Goal: Information Seeking & Learning: Check status

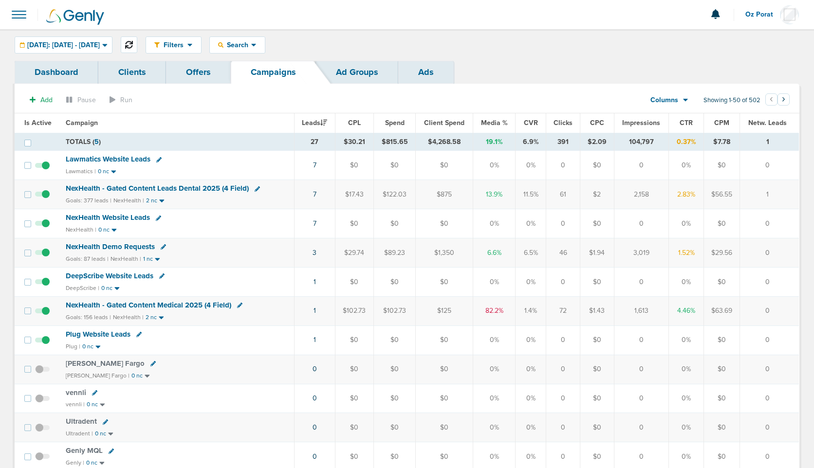
click at [137, 50] on button at bounding box center [129, 45] width 17 height 17
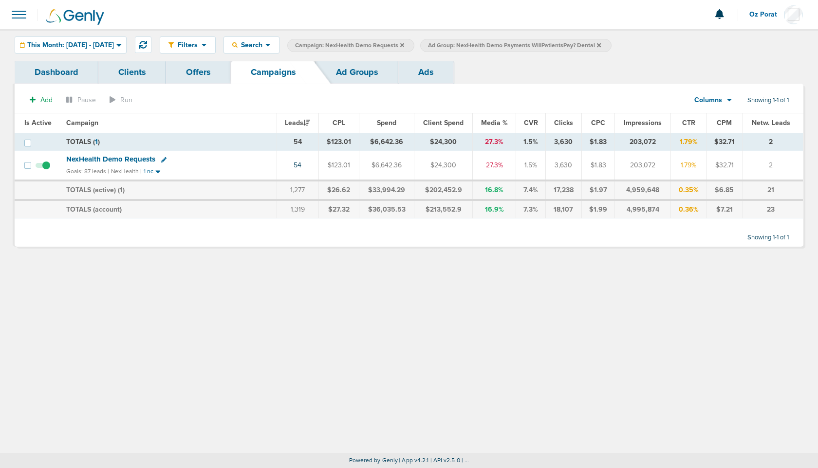
click at [601, 46] on icon at bounding box center [599, 45] width 4 height 6
click at [95, 44] on span "This Month: 08.01.2025 - 08.31.2025" at bounding box center [70, 45] width 87 height 7
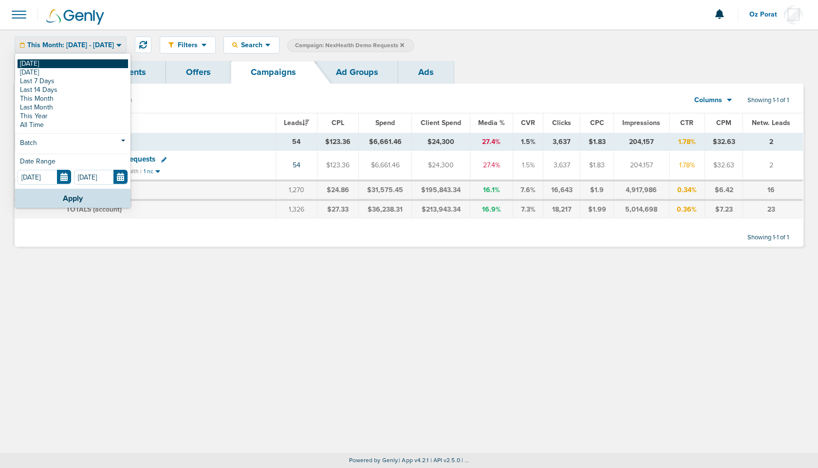
click at [72, 63] on link "[DATE]" at bounding box center [73, 63] width 111 height 9
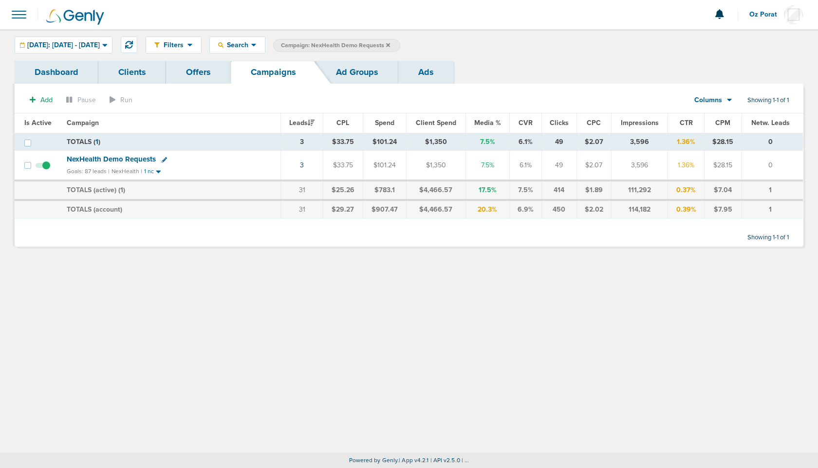
click at [390, 43] on icon at bounding box center [388, 45] width 4 height 6
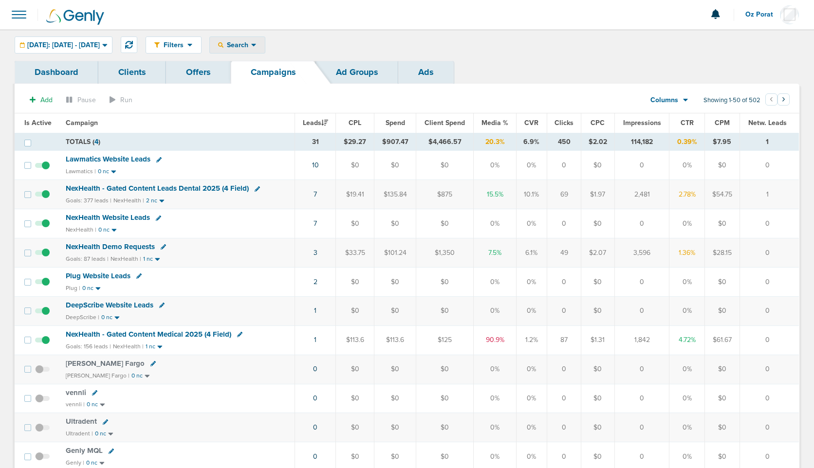
click at [251, 44] on span "Search" at bounding box center [237, 45] width 28 height 8
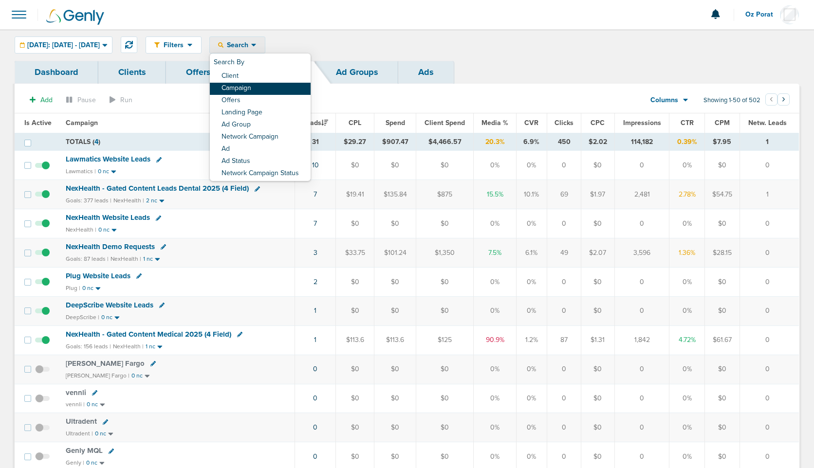
click at [268, 84] on link "Campaign" at bounding box center [260, 89] width 101 height 12
select select "cmpName"
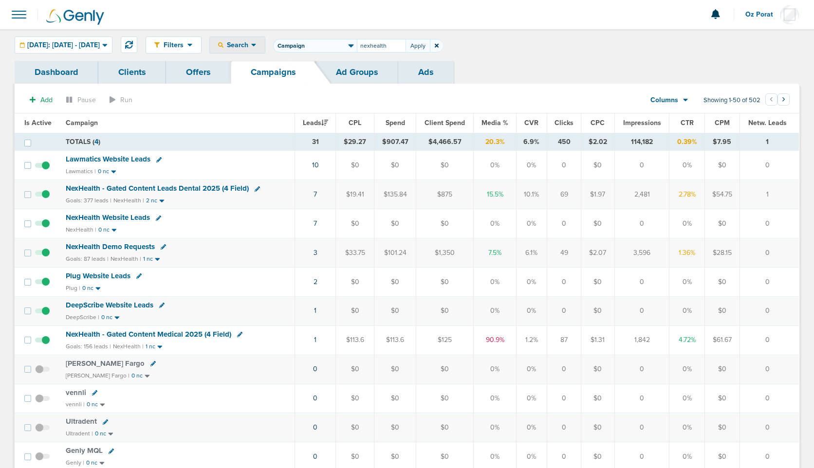
type input "nexhealth"
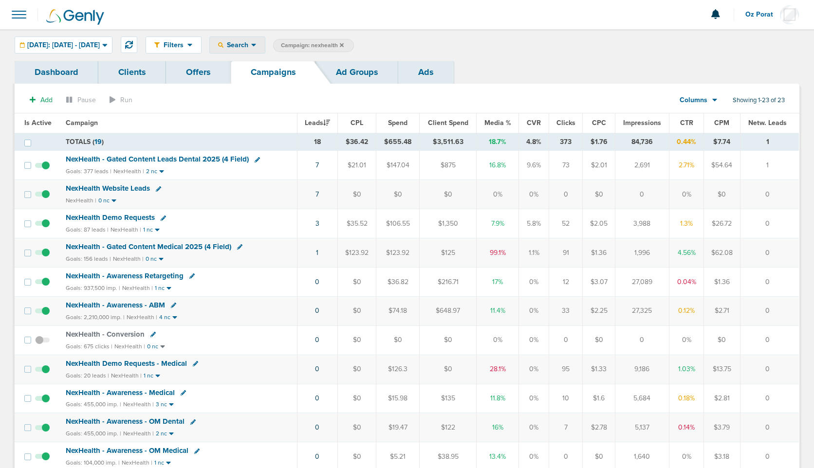
click at [257, 47] on icon at bounding box center [253, 45] width 5 height 8
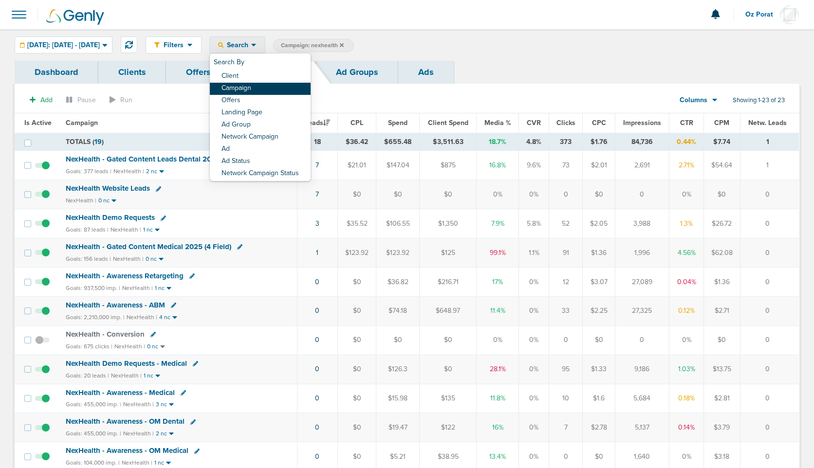
click at [278, 90] on link "Campaign" at bounding box center [260, 89] width 101 height 12
select select "cmpName"
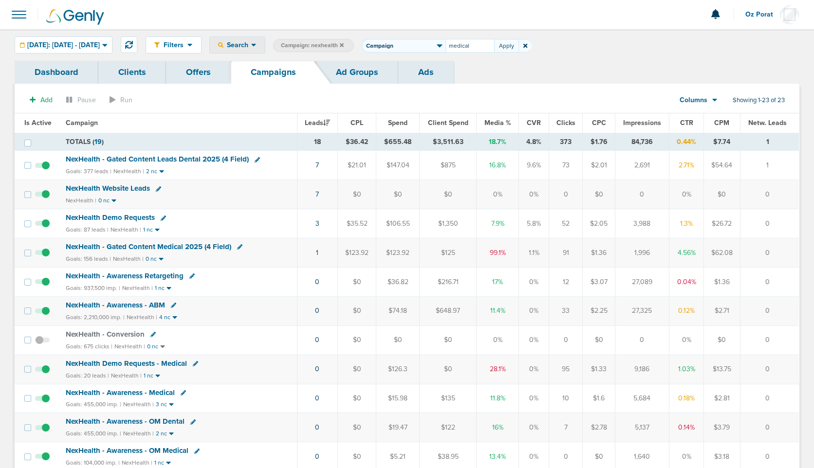
type input "medical"
click at [344, 43] on icon at bounding box center [342, 45] width 4 height 4
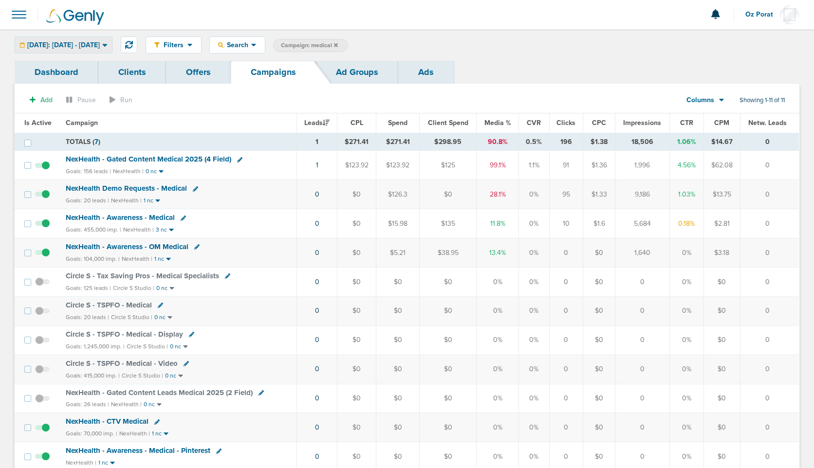
click at [85, 47] on span "[DATE]: [DATE] - [DATE]" at bounding box center [63, 45] width 73 height 7
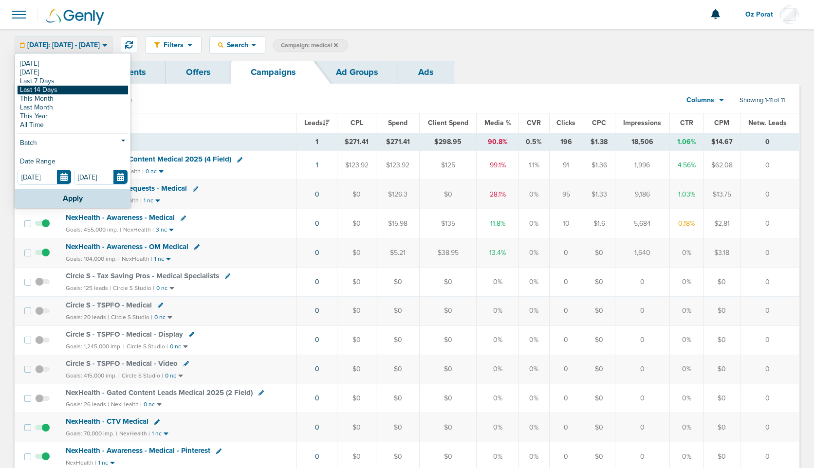
click at [66, 90] on link "Last 14 Days" at bounding box center [73, 90] width 111 height 9
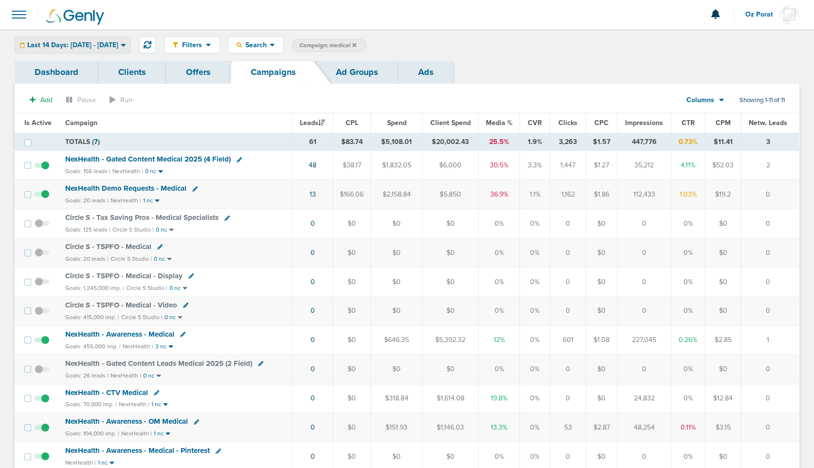
click at [112, 42] on span "Last 14 Days: 08.08.2025 - 08.22.2025" at bounding box center [72, 45] width 91 height 7
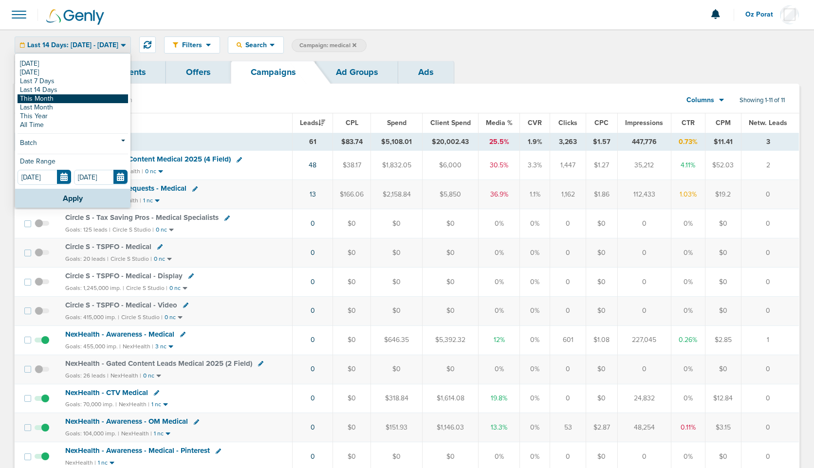
click at [77, 97] on link "This Month" at bounding box center [73, 98] width 111 height 9
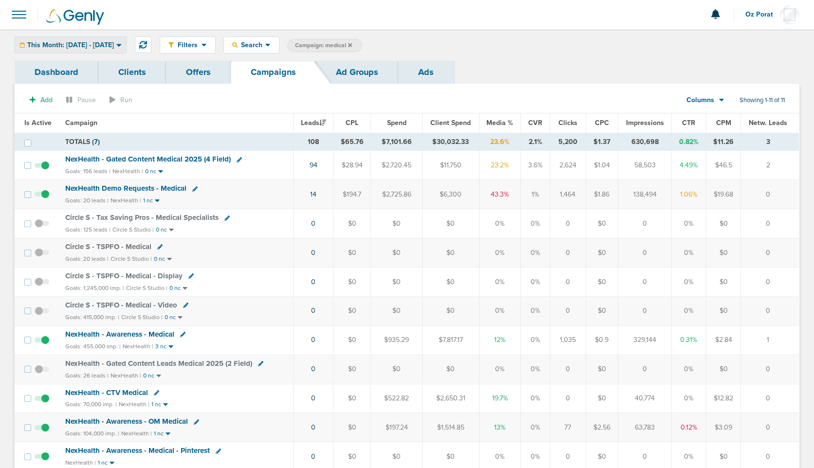
click at [114, 44] on span "This Month: 08.01.2025 - 08.31.2025" at bounding box center [70, 45] width 87 height 7
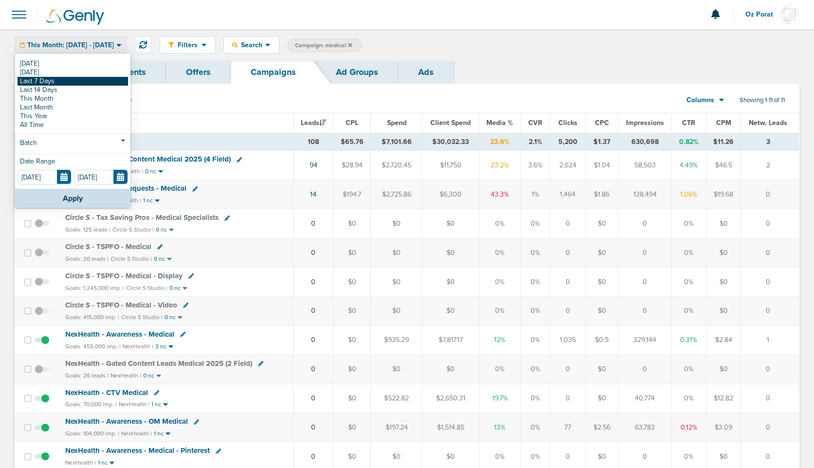
click at [64, 81] on link "Last 7 Days" at bounding box center [73, 81] width 111 height 9
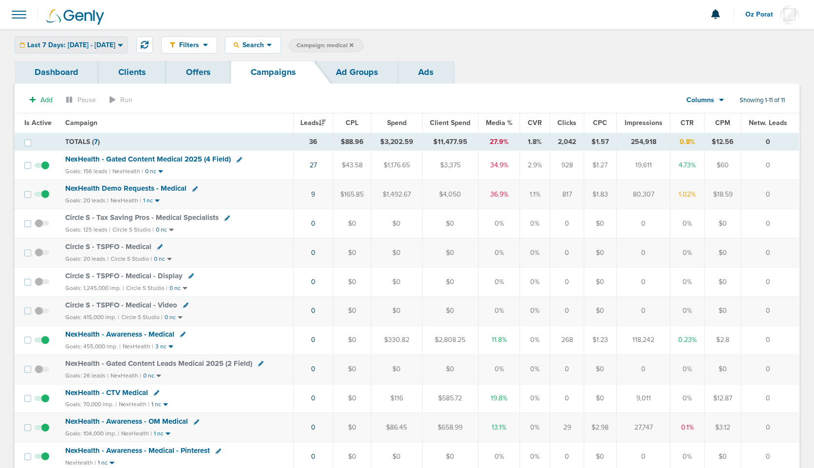
click at [115, 46] on span "Last 7 Days: 08.15.2025 - 08.22.2025" at bounding box center [71, 45] width 88 height 7
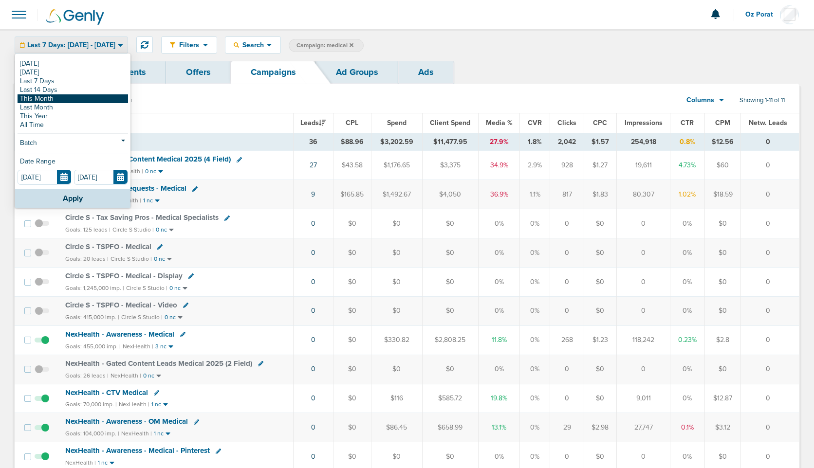
click at [75, 102] on link "This Month" at bounding box center [73, 98] width 111 height 9
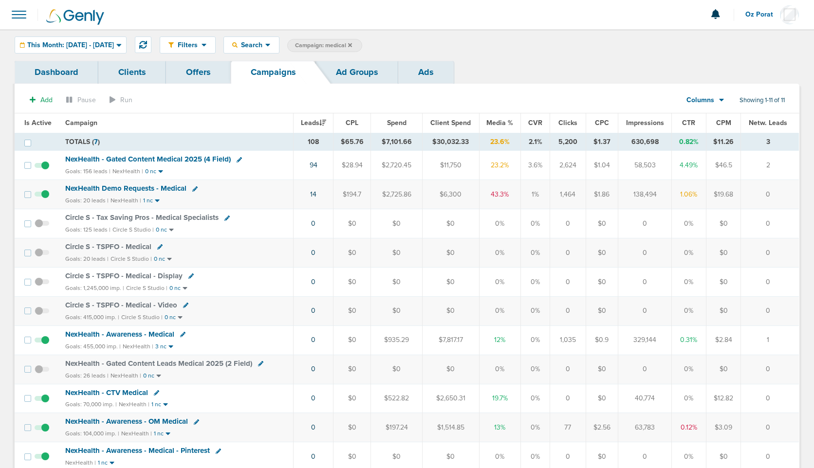
click at [352, 43] on span "Campaign: medical" at bounding box center [323, 45] width 57 height 8
select select "cmpName"
click at [406, 48] on input "medical" at bounding box center [395, 46] width 49 height 14
type input "dental"
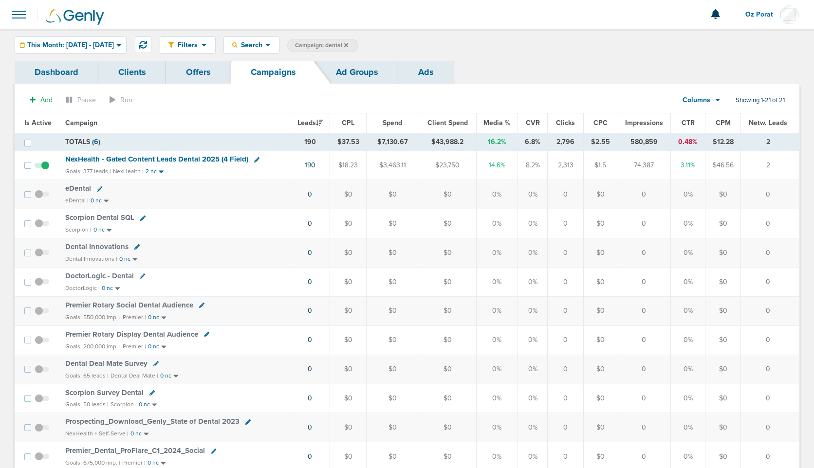
click at [400, 120] on span "Spend" at bounding box center [392, 123] width 19 height 8
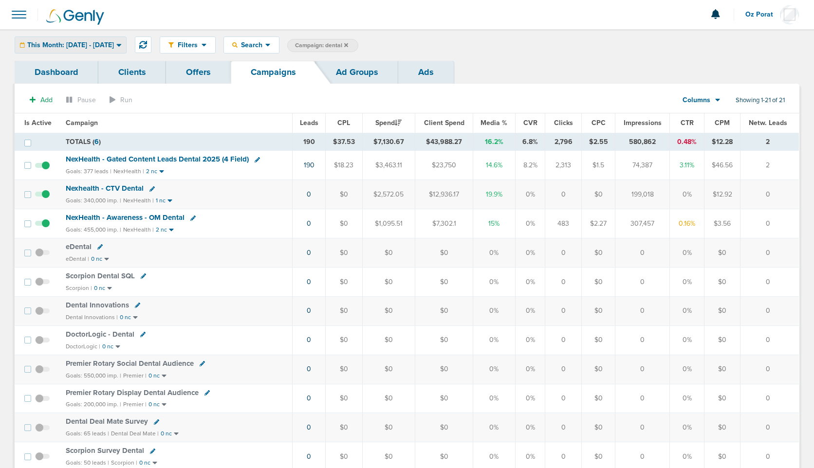
click at [113, 38] on div "This Month: 08.01.2025 - 08.31.2025" at bounding box center [70, 45] width 111 height 16
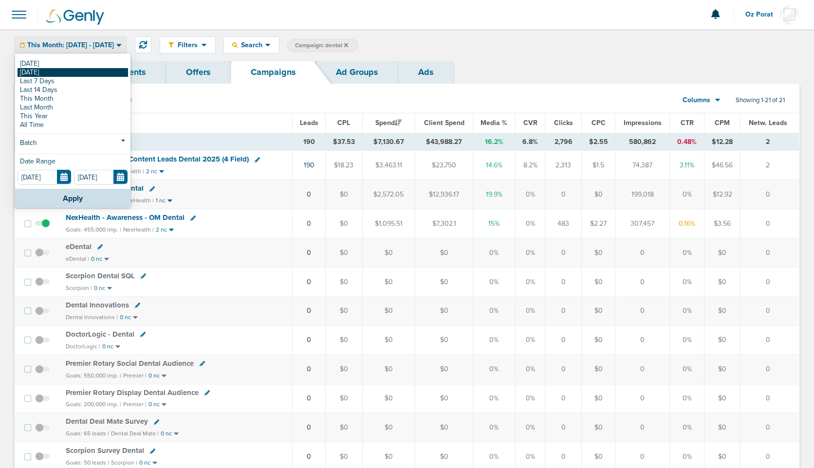
click at [62, 76] on link "[DATE]" at bounding box center [73, 72] width 111 height 9
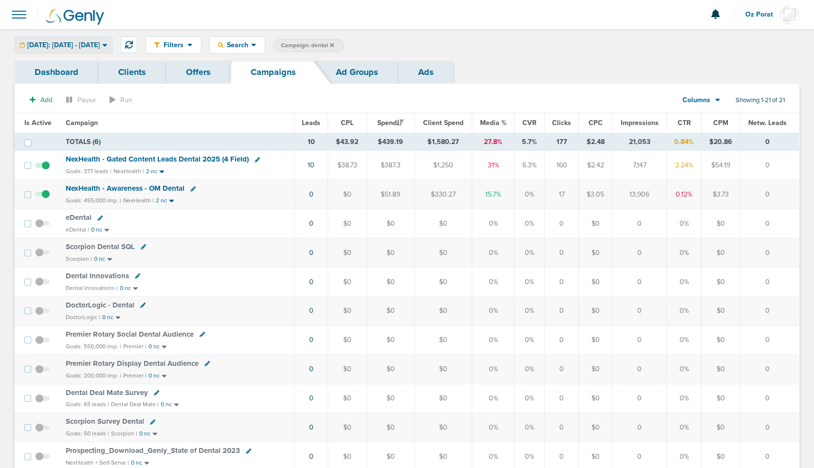
click at [100, 42] on span "Yesterday: 08.21.2025 - 08.21.2025" at bounding box center [63, 45] width 73 height 7
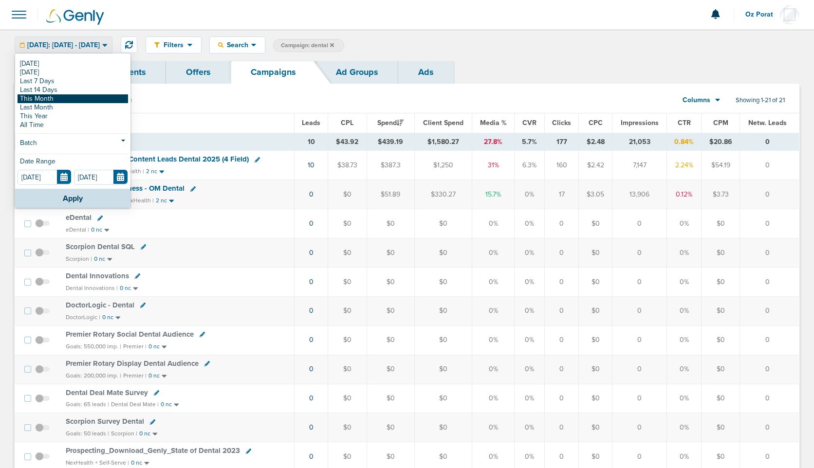
click at [68, 98] on link "This Month" at bounding box center [73, 98] width 111 height 9
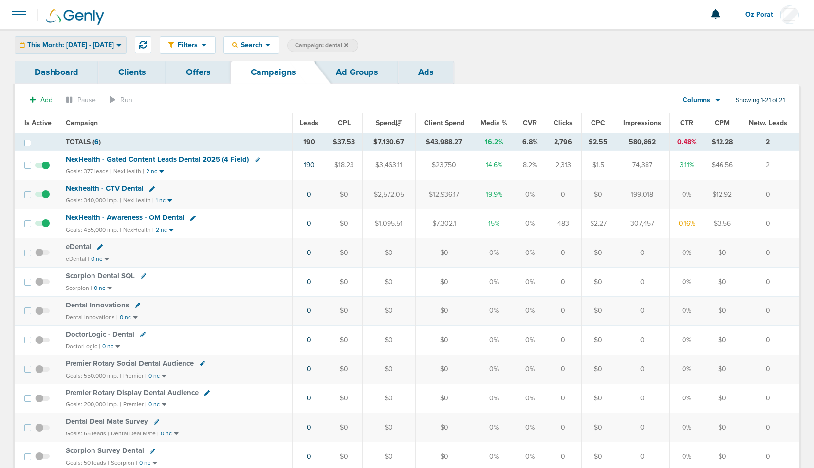
click at [104, 42] on span "This Month: 08.01.2025 - 08.31.2025" at bounding box center [70, 45] width 87 height 7
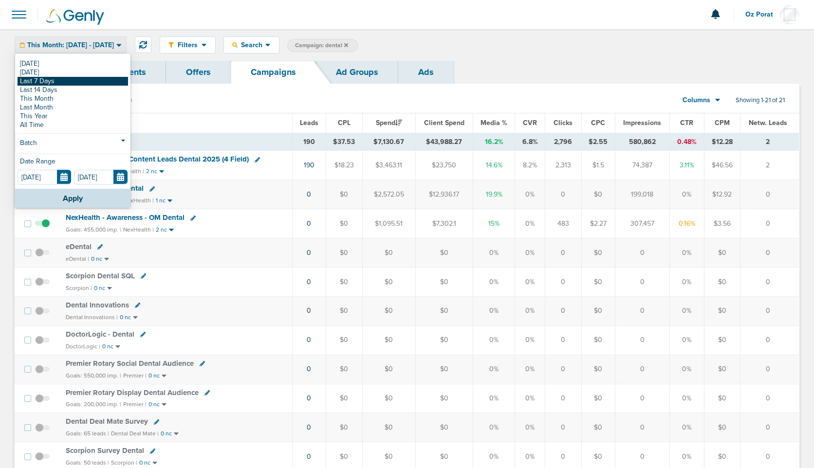
click at [75, 82] on link "Last 7 Days" at bounding box center [73, 81] width 111 height 9
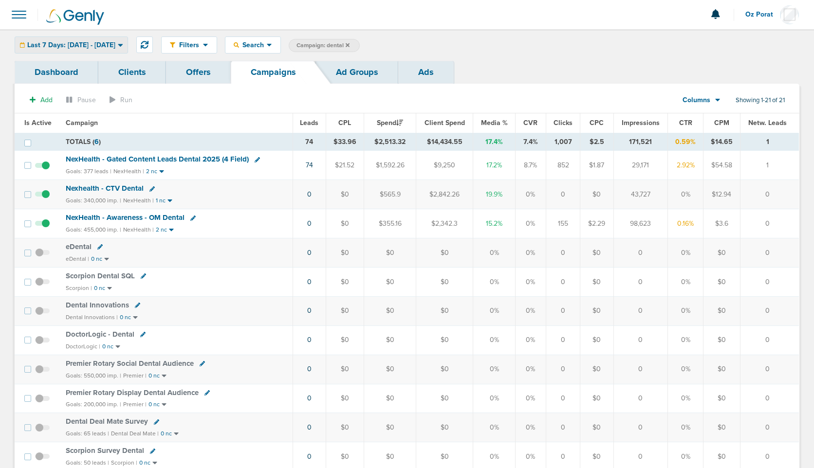
click at [115, 46] on span "Last 7 Days: 08.15.2025 - 08.22.2025" at bounding box center [71, 45] width 88 height 7
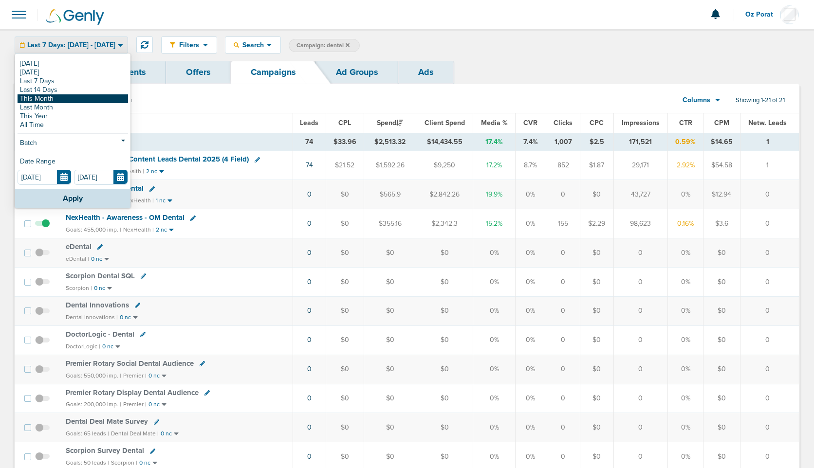
click at [65, 94] on link "This Month" at bounding box center [73, 98] width 111 height 9
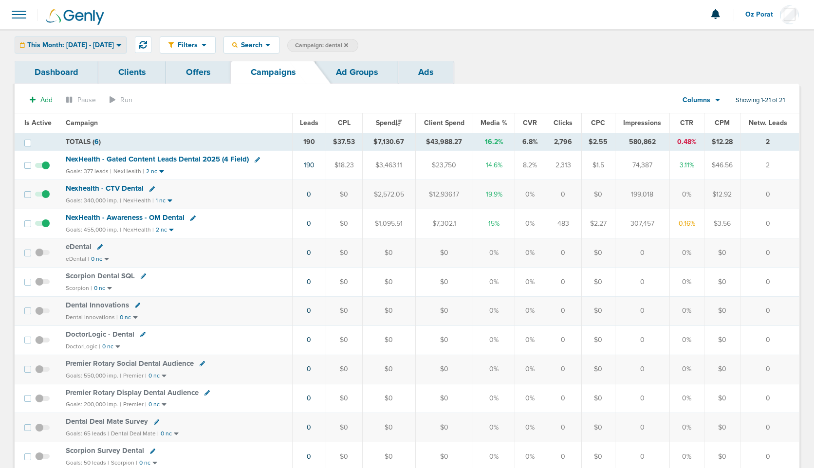
click at [97, 45] on span "This Month: 08.01.2025 - 08.31.2025" at bounding box center [70, 45] width 87 height 7
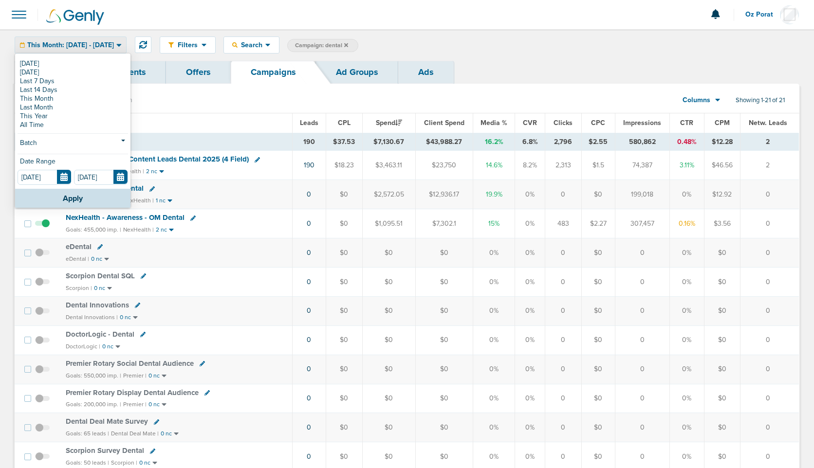
click at [304, 154] on td "190" at bounding box center [309, 165] width 33 height 29
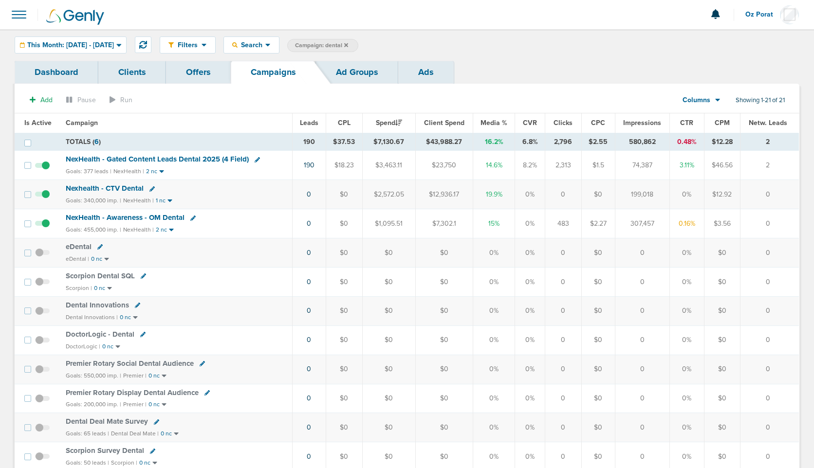
click at [348, 45] on span "Campaign: dental" at bounding box center [321, 45] width 53 height 8
select select "cmpName"
click at [413, 42] on input "dental" at bounding box center [395, 46] width 49 height 14
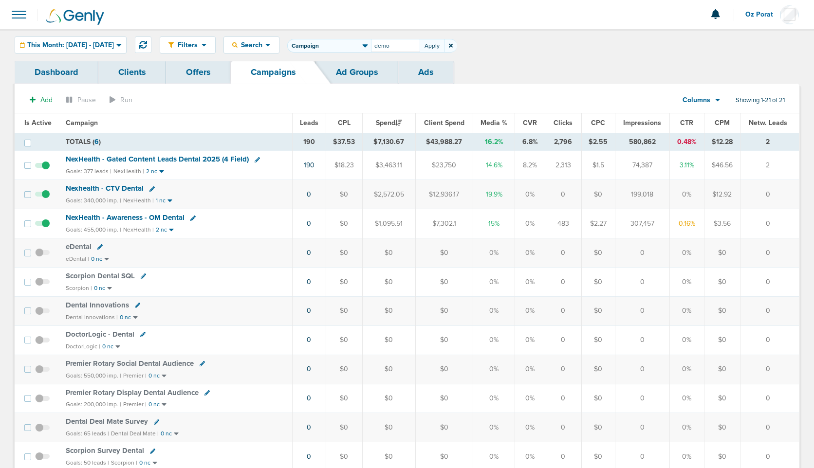
type input "demo"
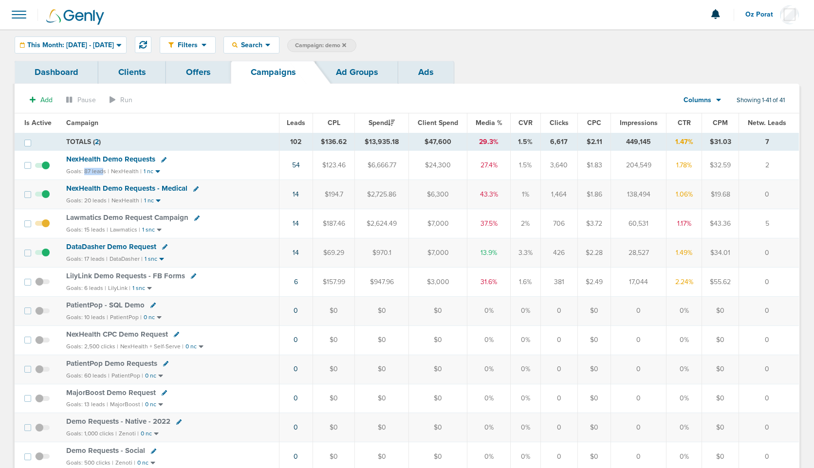
drag, startPoint x: 84, startPoint y: 170, endPoint x: 102, endPoint y: 170, distance: 18.0
click at [102, 170] on small "Goals: 87 leads |" at bounding box center [87, 171] width 43 height 7
click at [99, 42] on span "This Month: 08.01.2025 - 08.31.2025" at bounding box center [70, 45] width 87 height 7
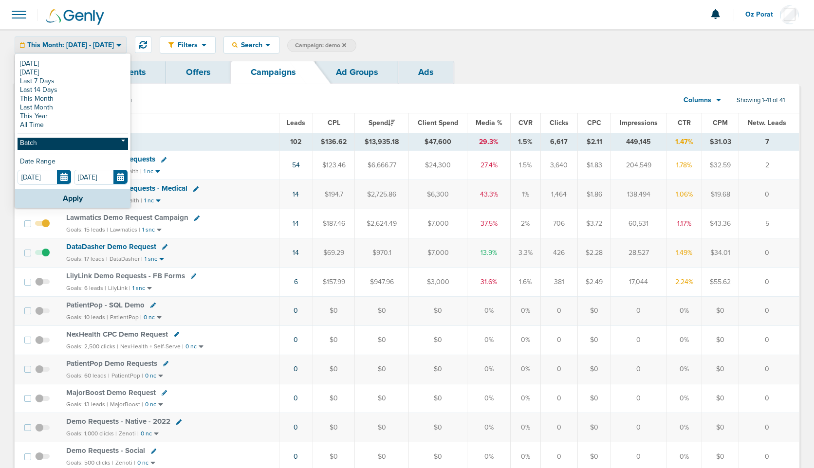
click at [58, 140] on link "Batch" at bounding box center [73, 144] width 111 height 12
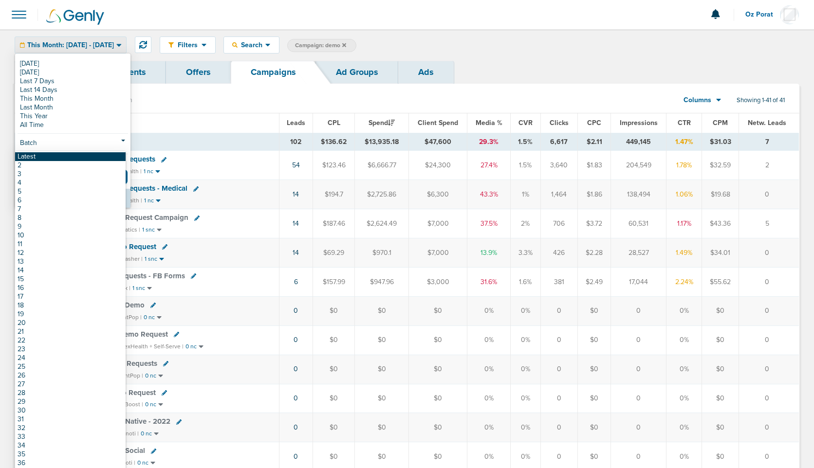
click at [43, 155] on link "Latest" at bounding box center [70, 156] width 111 height 9
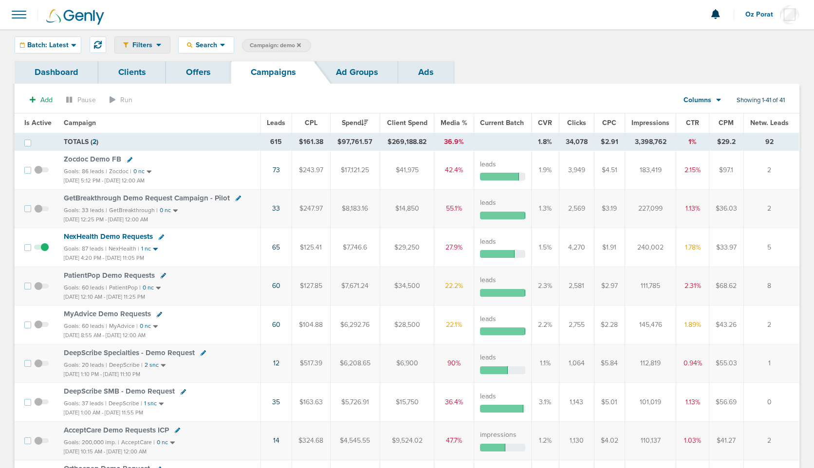
click at [146, 50] on div "Filters" at bounding box center [142, 45] width 55 height 16
click at [146, 63] on link "Active Only" at bounding box center [163, 61] width 97 height 12
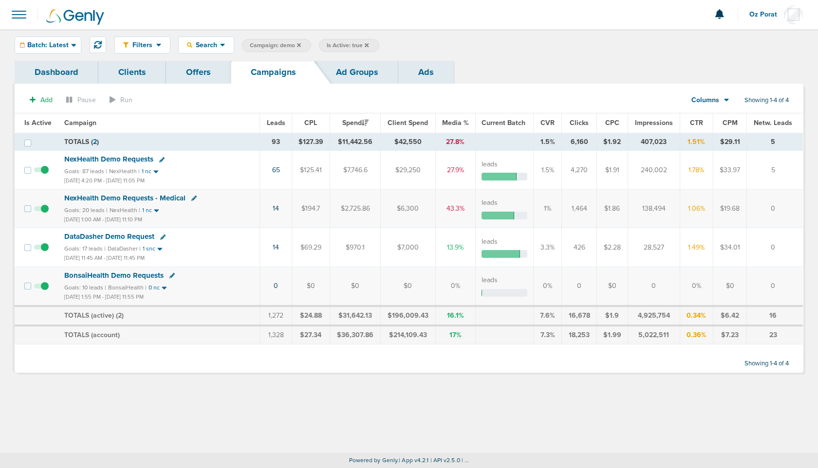
click at [282, 45] on span "Campaign: demo" at bounding box center [275, 45] width 51 height 8
select select "cmpName"
click at [333, 47] on input "demo" at bounding box center [350, 46] width 49 height 14
type input "d"
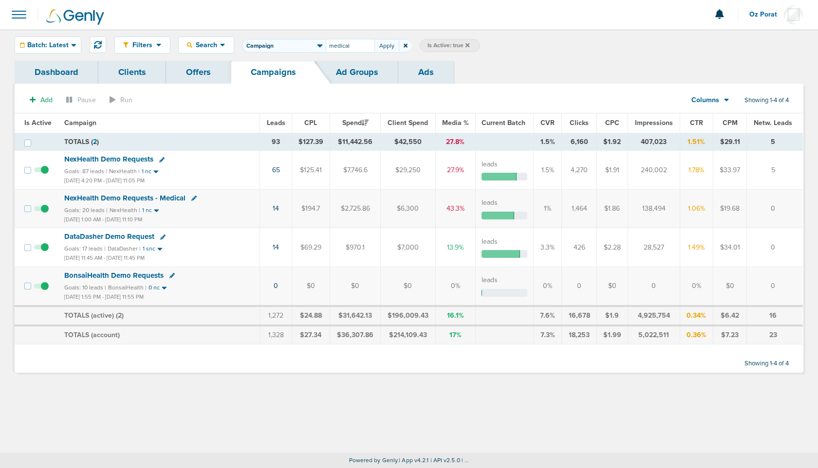
type input "medical"
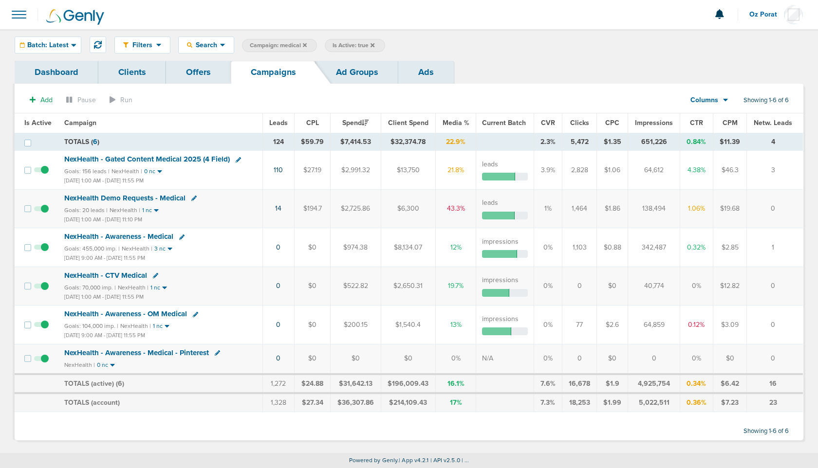
click at [284, 42] on span "Campaign: medical" at bounding box center [278, 45] width 57 height 8
select select "cmpName"
click at [339, 48] on input "medical" at bounding box center [350, 46] width 49 height 14
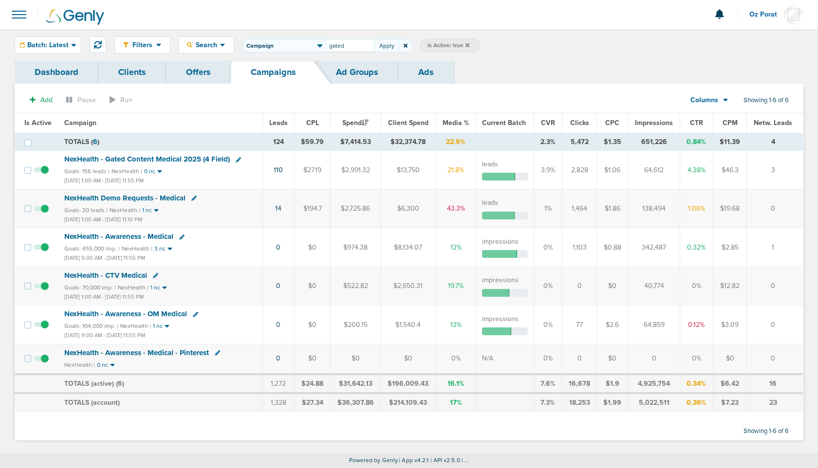
type input "gated"
